Goal: Transaction & Acquisition: Obtain resource

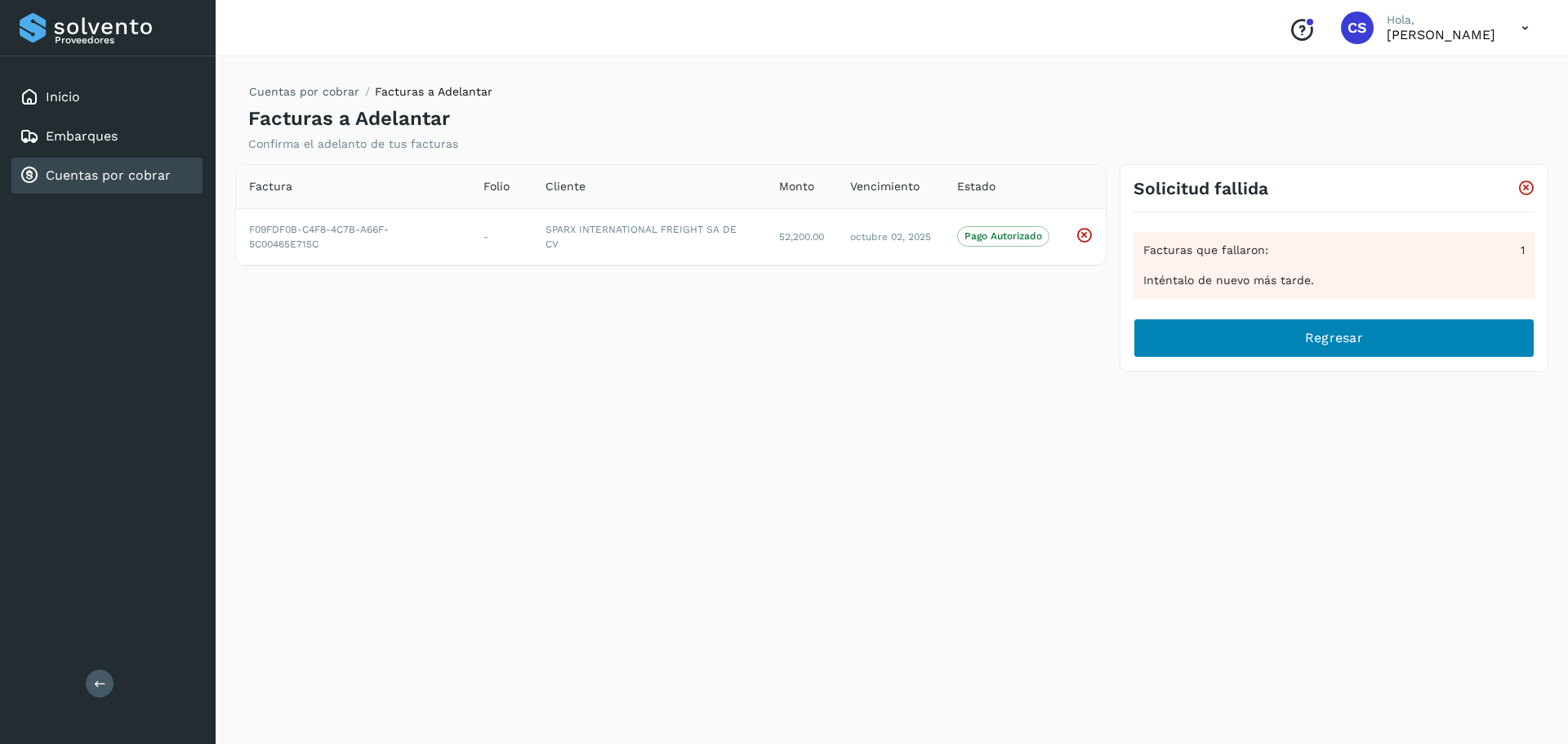
click at [1195, 339] on div "Facturas que fallaron: 1 Inténtalo de nuevo más tarde. Regresar" at bounding box center [1334, 284] width 401 height 145
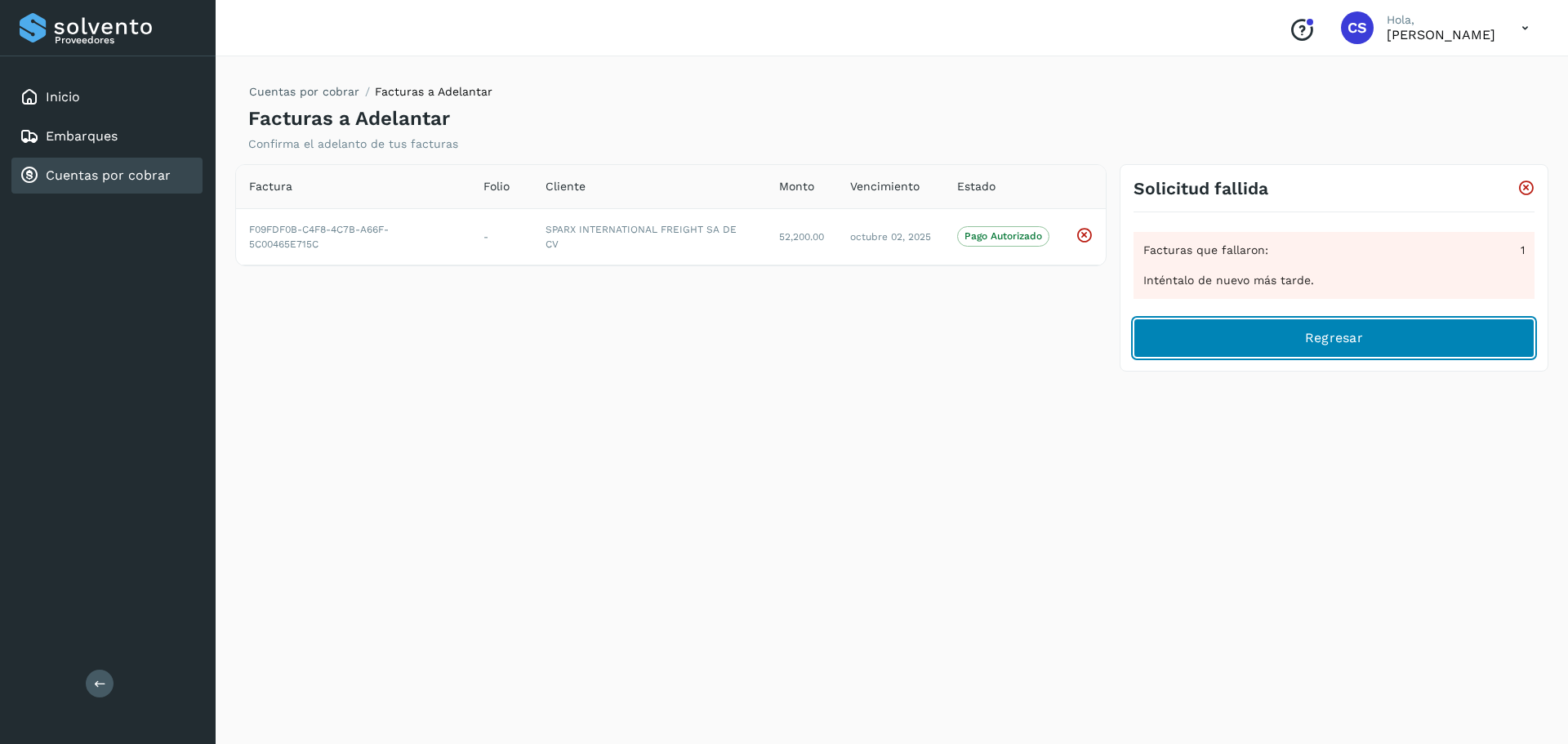
click at [1343, 351] on button "Regresar" at bounding box center [1334, 338] width 401 height 39
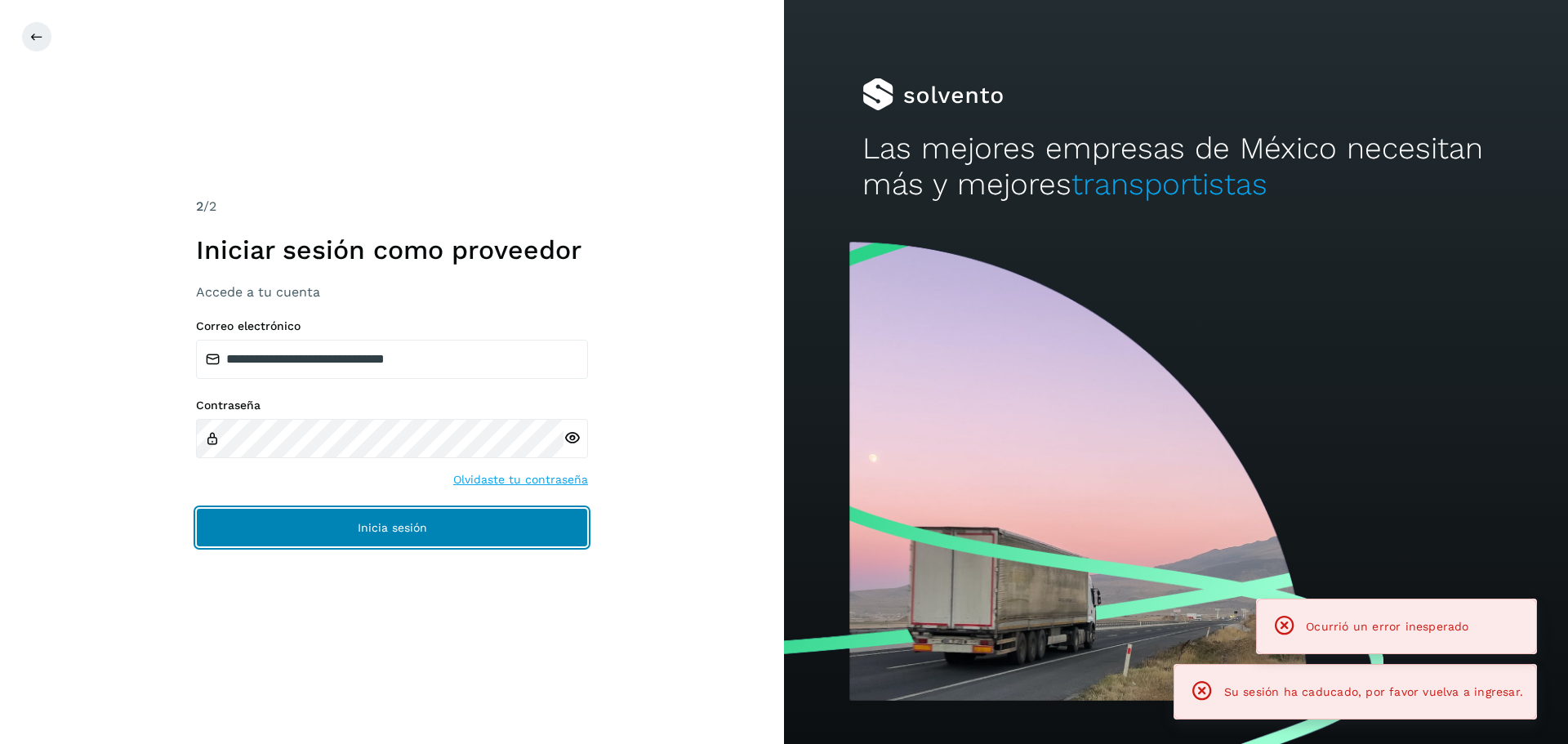
click at [453, 538] on button "Inicia sesión" at bounding box center [392, 527] width 392 height 39
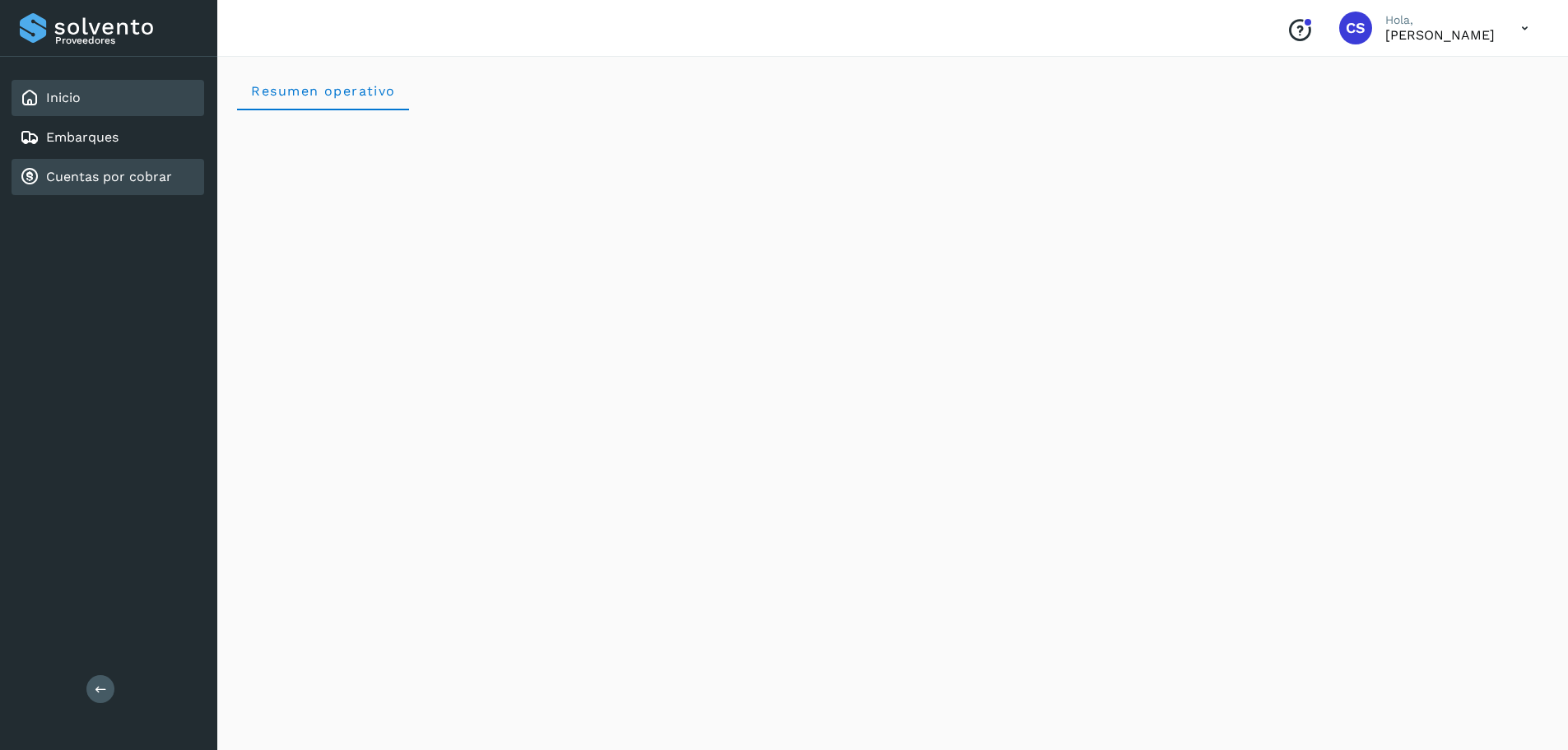
click at [80, 178] on link "Cuentas por cobrar" at bounding box center [109, 177] width 126 height 15
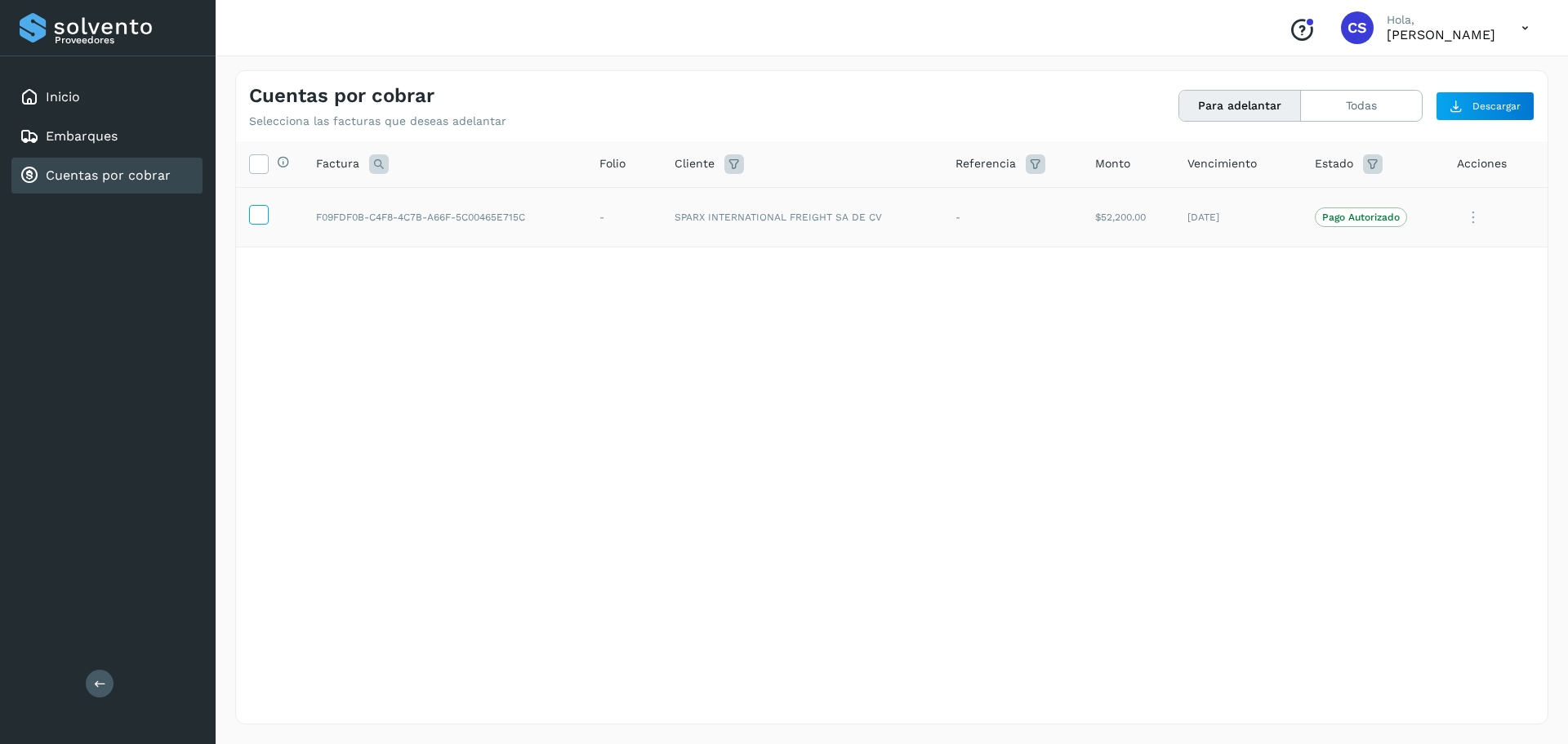
click at [253, 214] on icon at bounding box center [258, 213] width 17 height 17
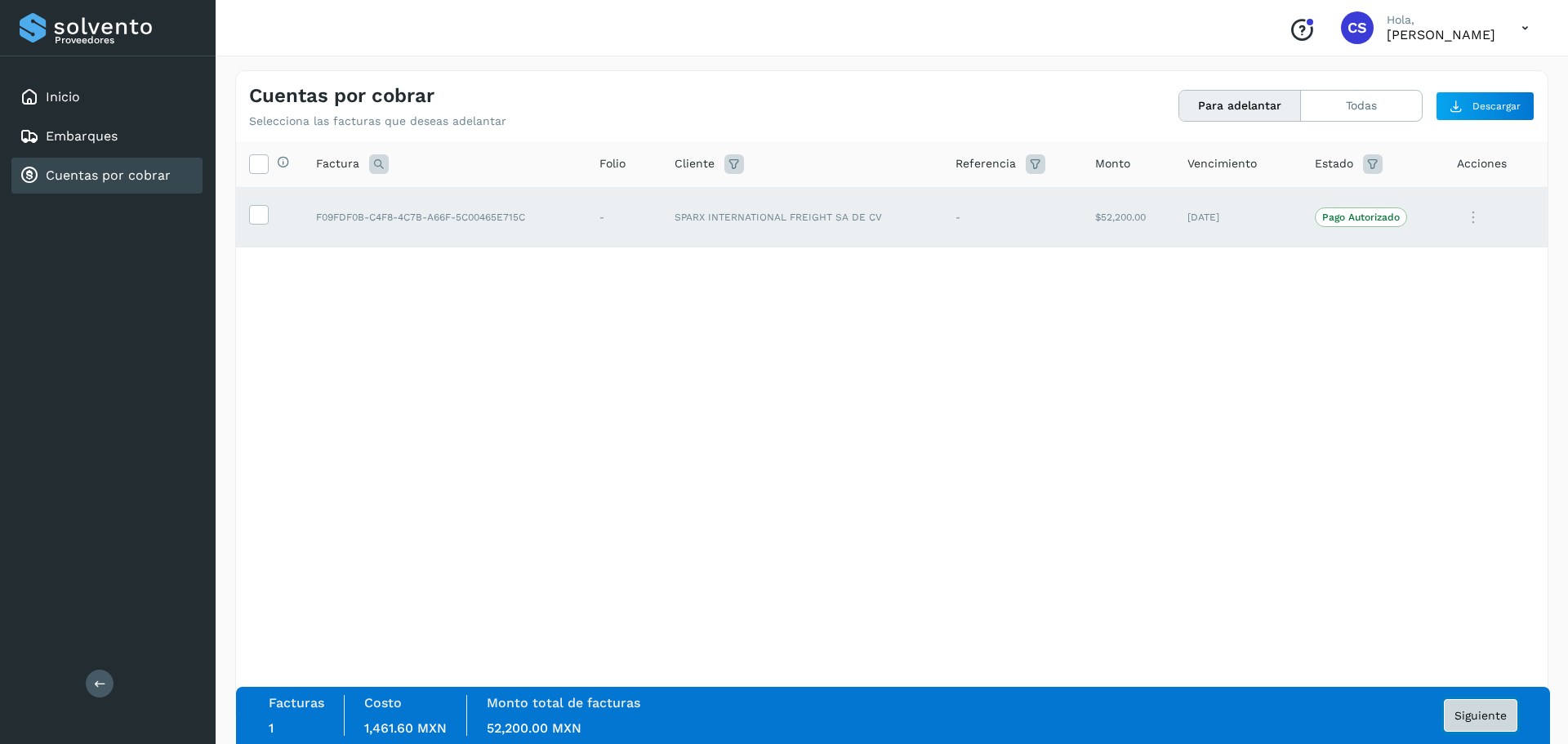
click at [1463, 715] on span "Siguiente" at bounding box center [1481, 715] width 52 height 12
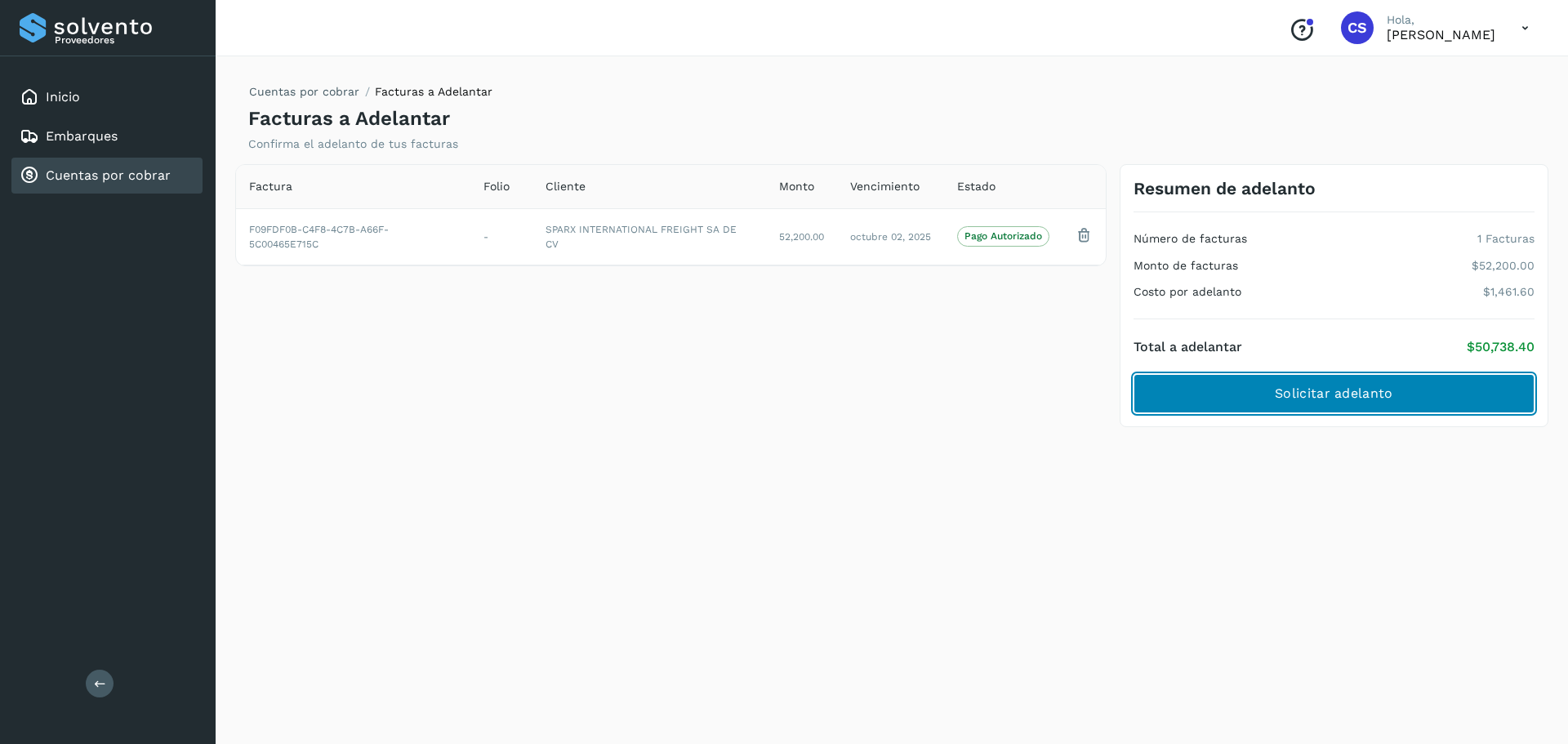
click at [1254, 390] on button "Solicitar adelanto" at bounding box center [1334, 393] width 401 height 39
